Goal: Download file/media

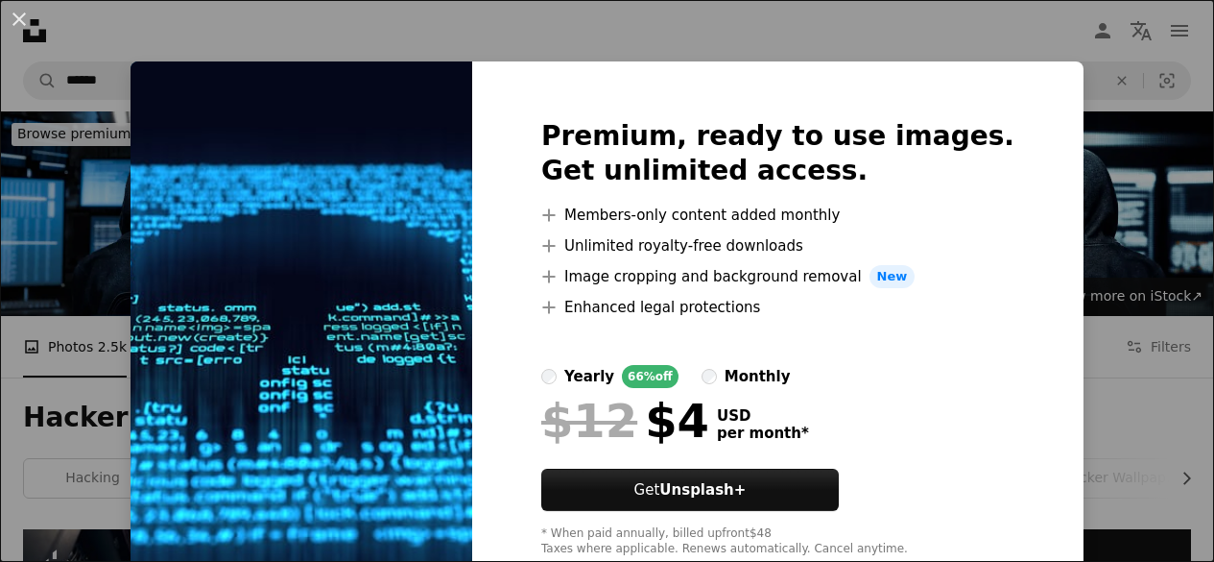
scroll to position [1006, 0]
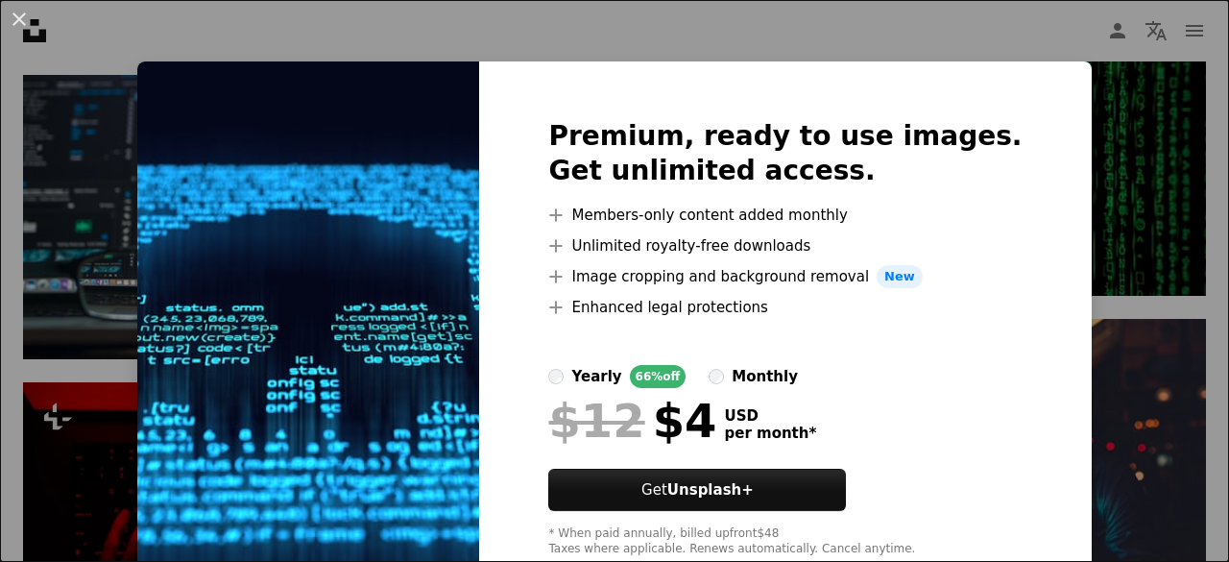
click at [680, 37] on div "An X shape Premium, ready to use images. Get unlimited access. A plus sign Memb…" at bounding box center [614, 281] width 1229 height 562
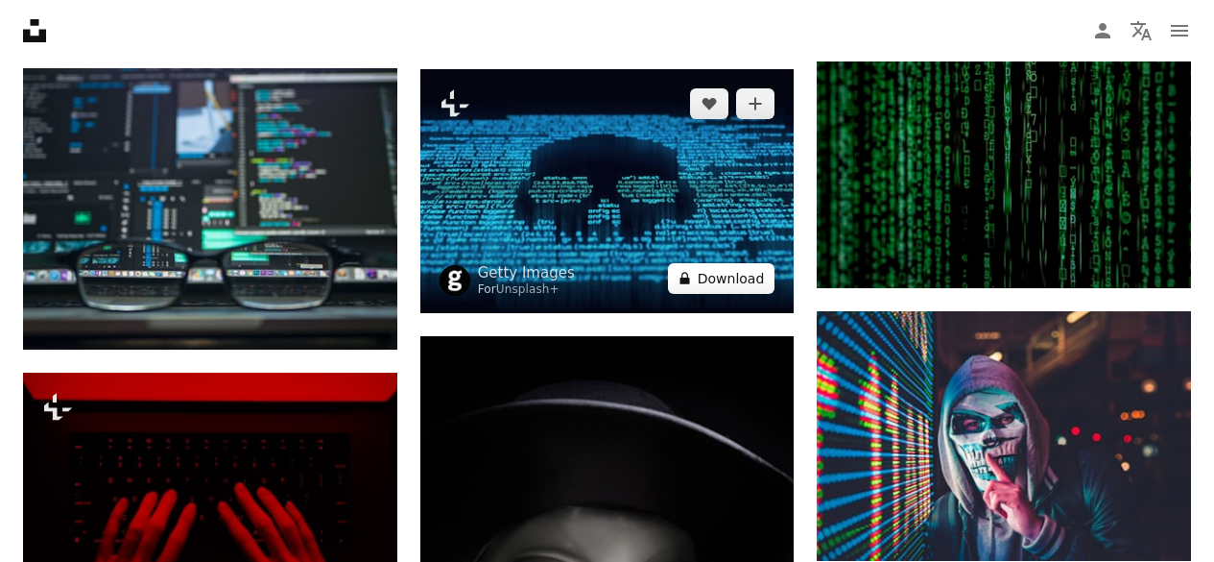
click at [731, 278] on button "A lock Download" at bounding box center [722, 278] width 108 height 31
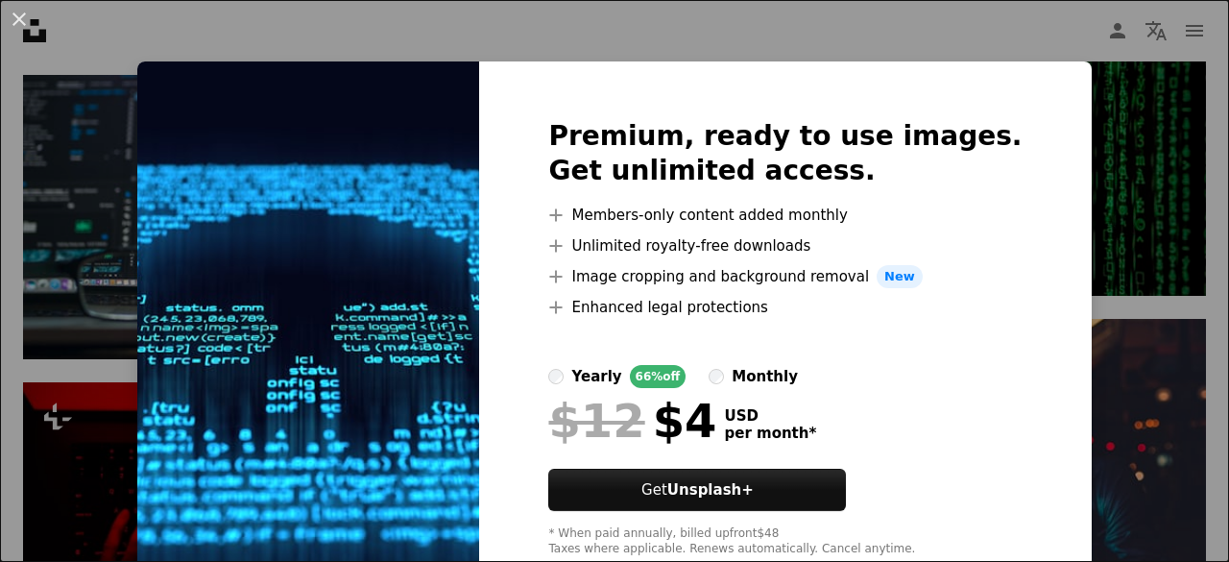
click at [654, 36] on div "An X shape Premium, ready to use images. Get unlimited access. A plus sign Memb…" at bounding box center [614, 281] width 1229 height 562
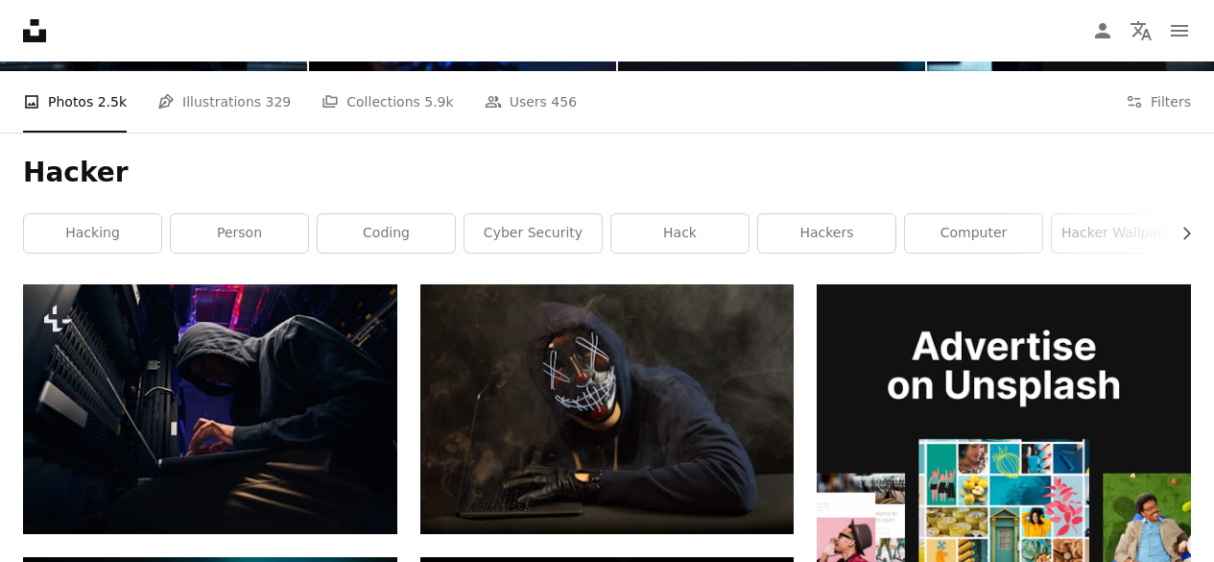
scroll to position [239, 0]
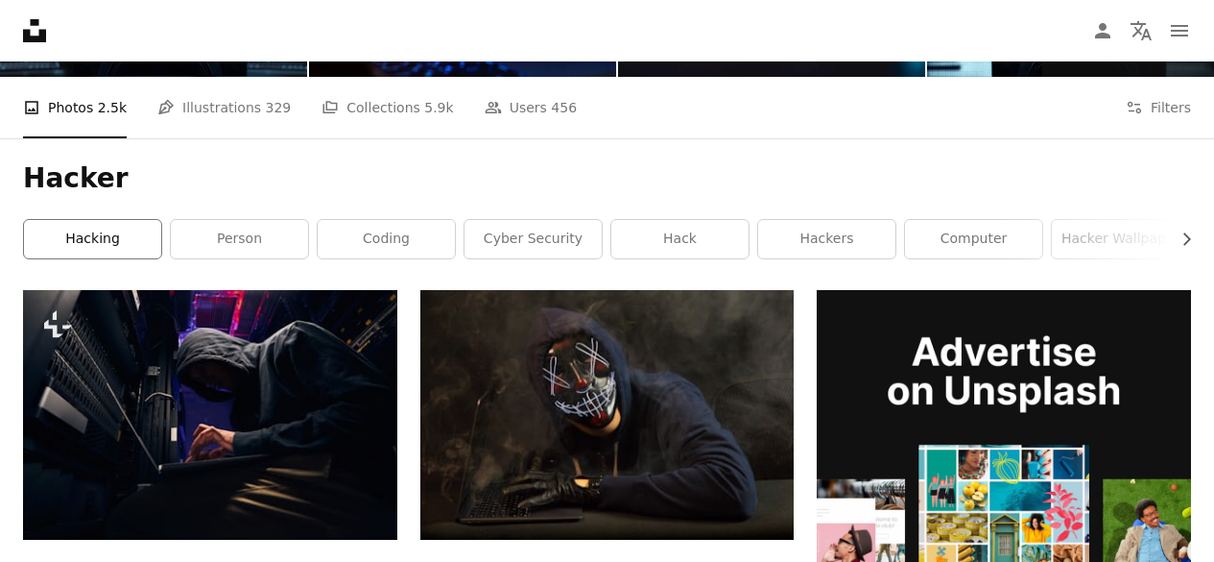
click at [122, 245] on link "hacking" at bounding box center [92, 239] width 137 height 38
